Goal: Information Seeking & Learning: Learn about a topic

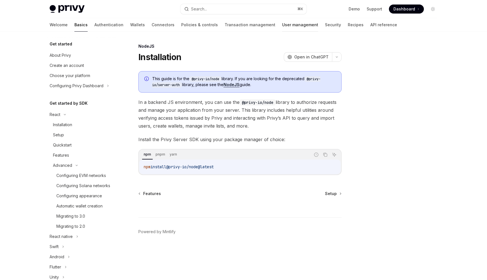
click at [282, 27] on link "User management" at bounding box center [300, 25] width 36 height 14
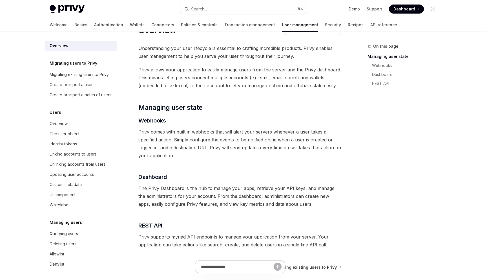
scroll to position [78, 0]
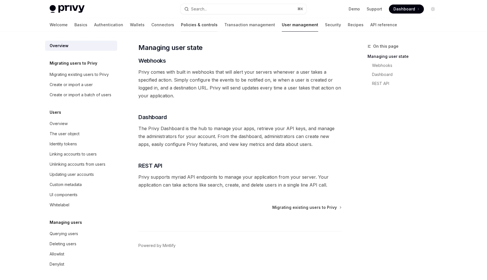
click at [181, 26] on link "Policies & controls" at bounding box center [199, 25] width 37 height 14
type textarea "*"
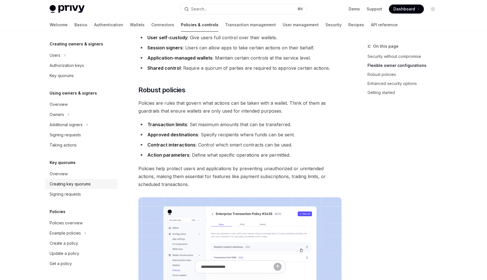
scroll to position [177, 0]
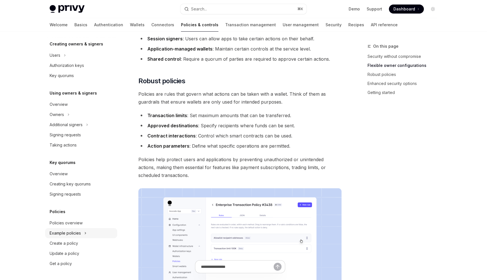
click at [88, 232] on div "Example policies" at bounding box center [81, 233] width 72 height 10
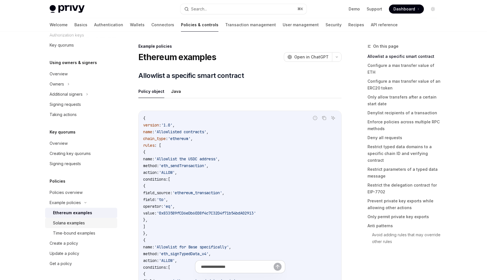
click at [92, 225] on div "Solana examples" at bounding box center [83, 222] width 61 height 7
type textarea "*"
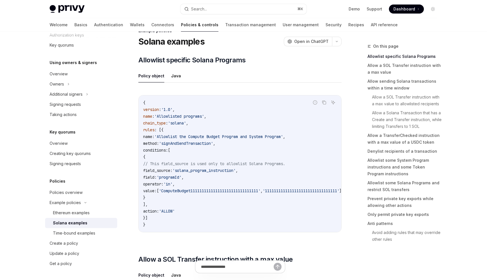
scroll to position [19, 0]
